Goal: Transaction & Acquisition: Purchase product/service

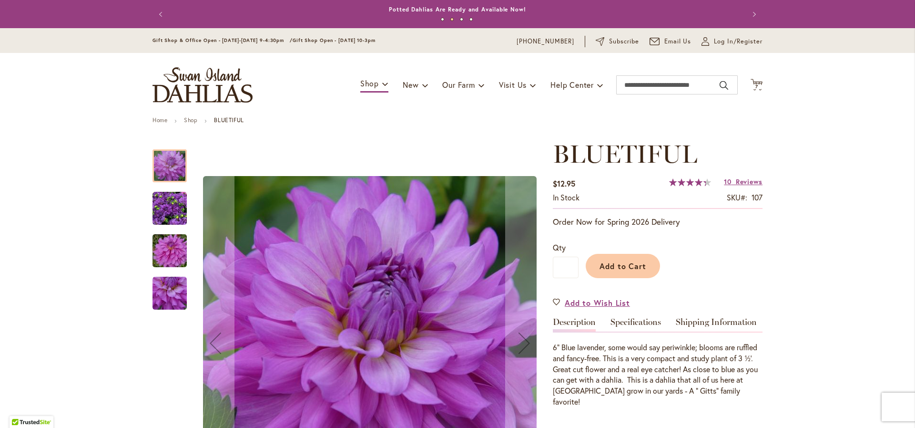
click at [173, 248] on img "Bluetiful" at bounding box center [169, 251] width 69 height 46
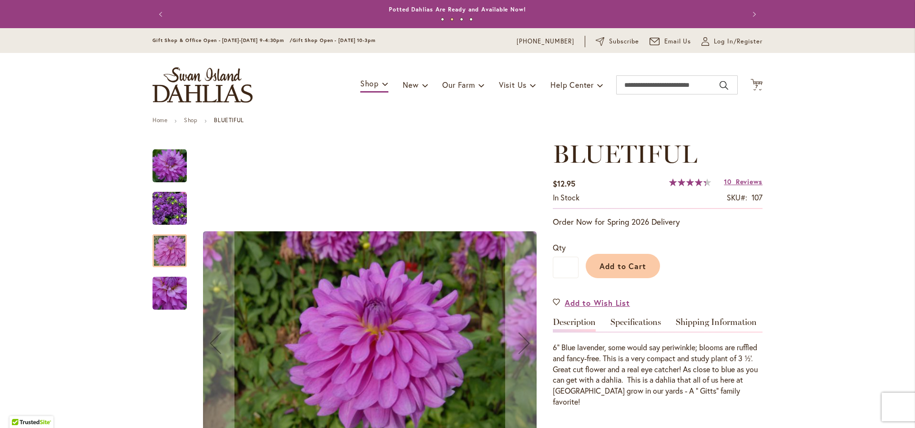
click at [167, 298] on img "Bluetiful" at bounding box center [170, 293] width 34 height 34
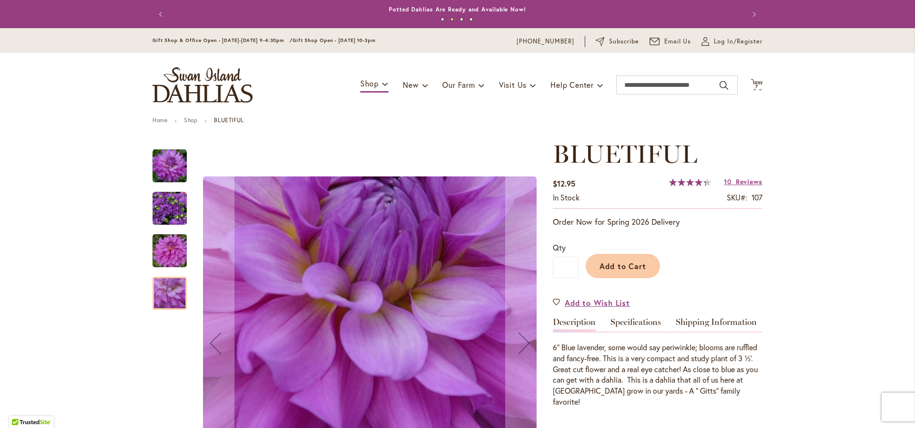
click at [161, 205] on img "Bluetiful" at bounding box center [170, 208] width 34 height 34
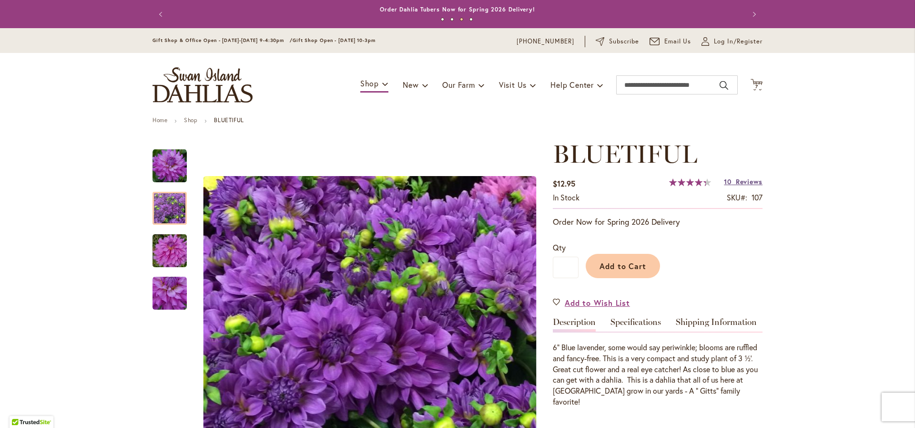
click at [739, 183] on span "Reviews" at bounding box center [749, 181] width 27 height 9
click at [623, 272] on button "Add to Cart" at bounding box center [623, 266] width 74 height 24
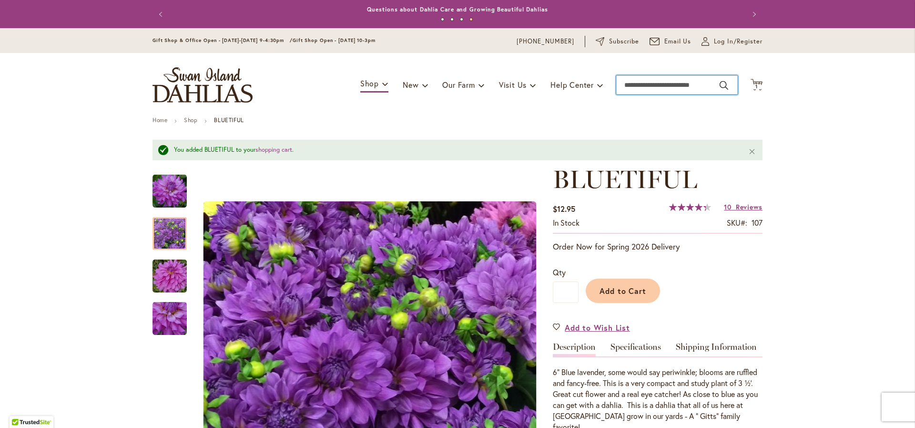
click at [633, 77] on input "Search" at bounding box center [677, 84] width 122 height 19
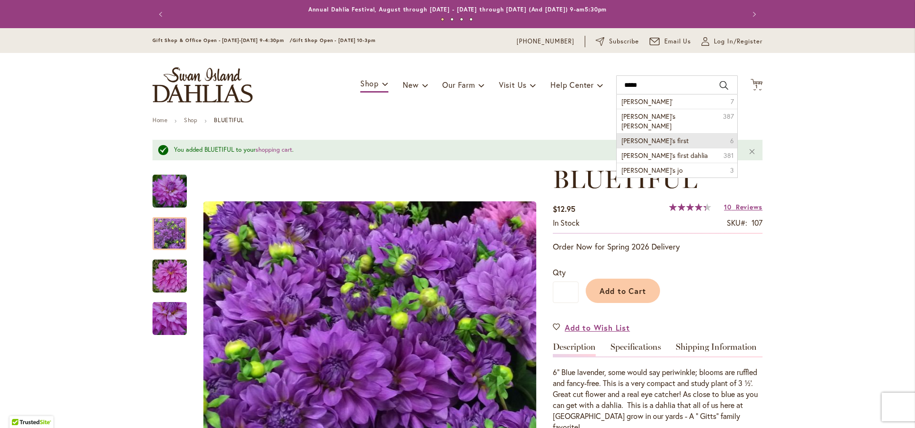
click at [651, 133] on li "[PERSON_NAME]'s first 6" at bounding box center [677, 140] width 121 height 15
type input "**********"
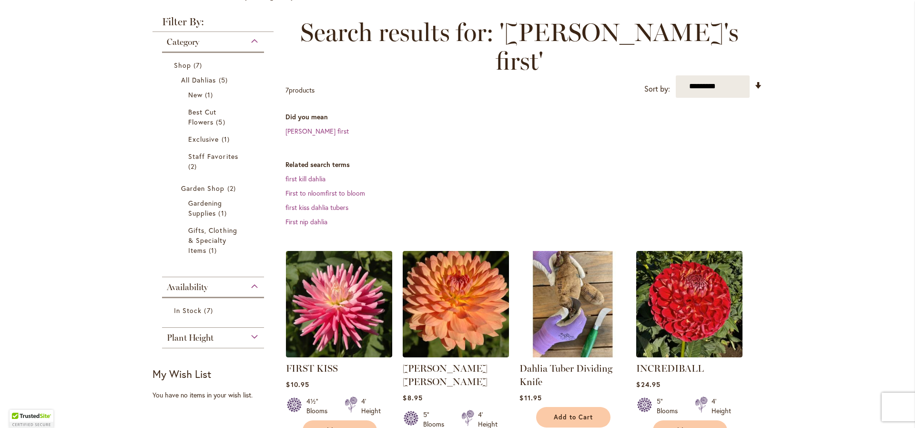
scroll to position [123, 0]
click at [299, 126] on dd "[PERSON_NAME] first" at bounding box center [524, 131] width 477 height 10
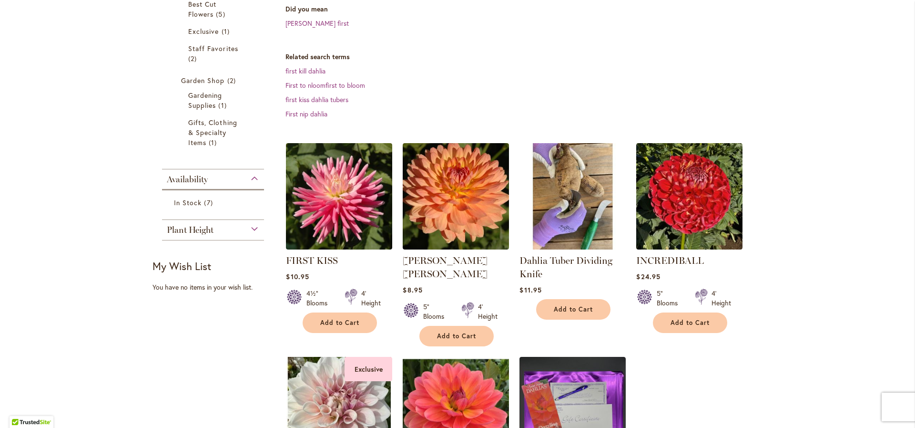
scroll to position [217, 0]
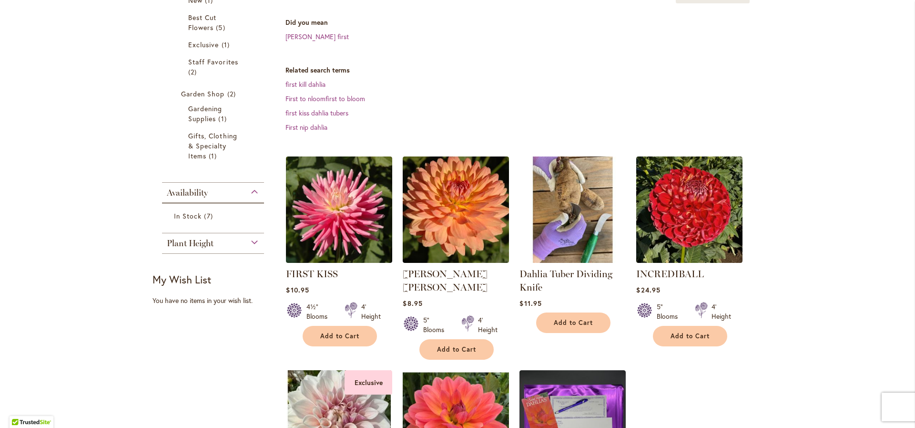
click at [304, 32] on dd "mary first" at bounding box center [524, 37] width 477 height 10
click at [301, 32] on link "mary first" at bounding box center [317, 36] width 63 height 9
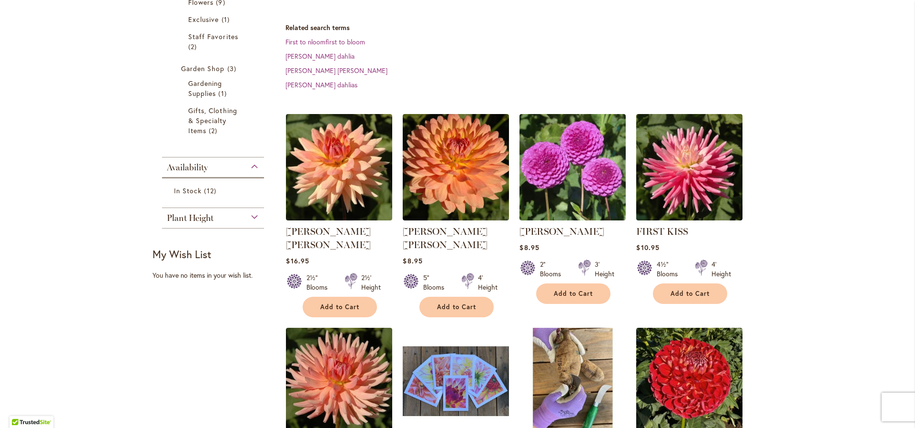
scroll to position [252, 0]
